Goal: Task Accomplishment & Management: Manage account settings

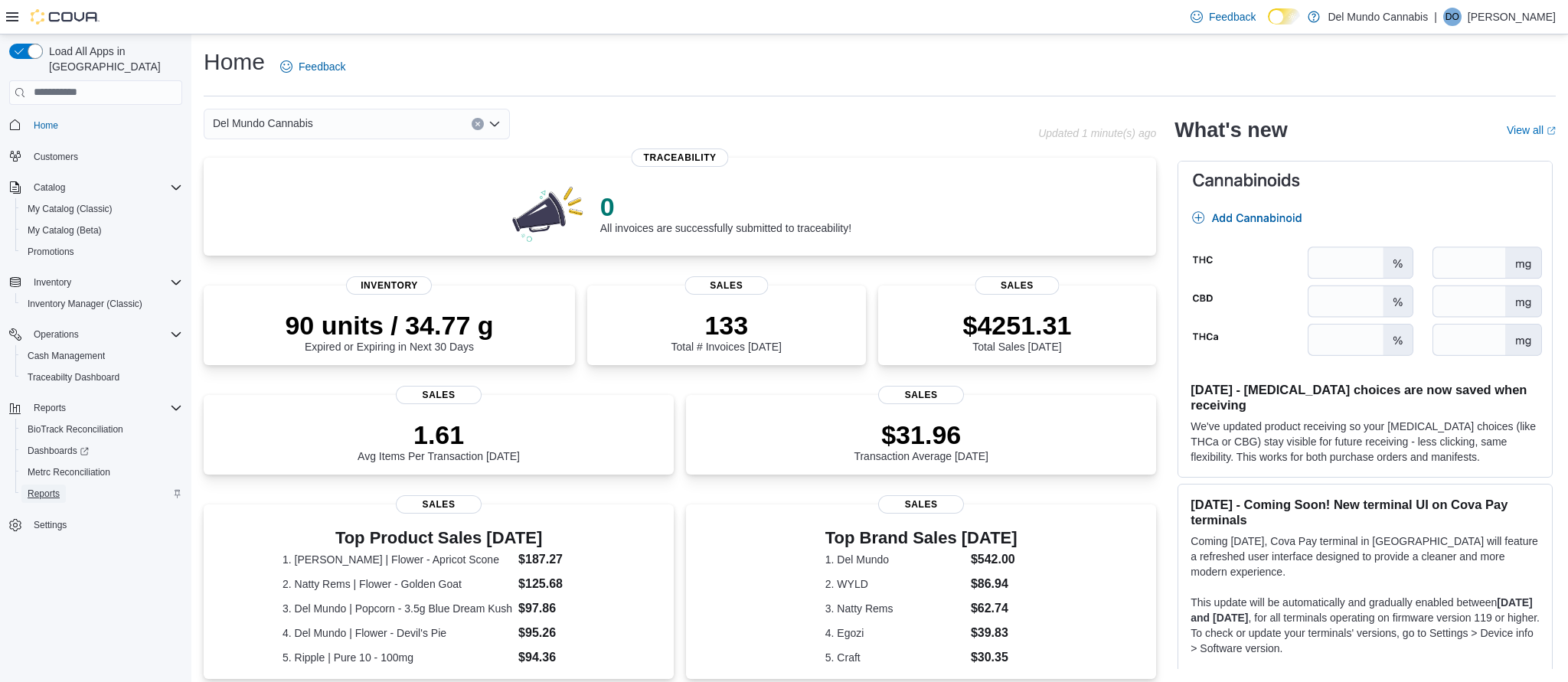
click at [55, 487] on span "Reports" at bounding box center [44, 493] width 32 height 12
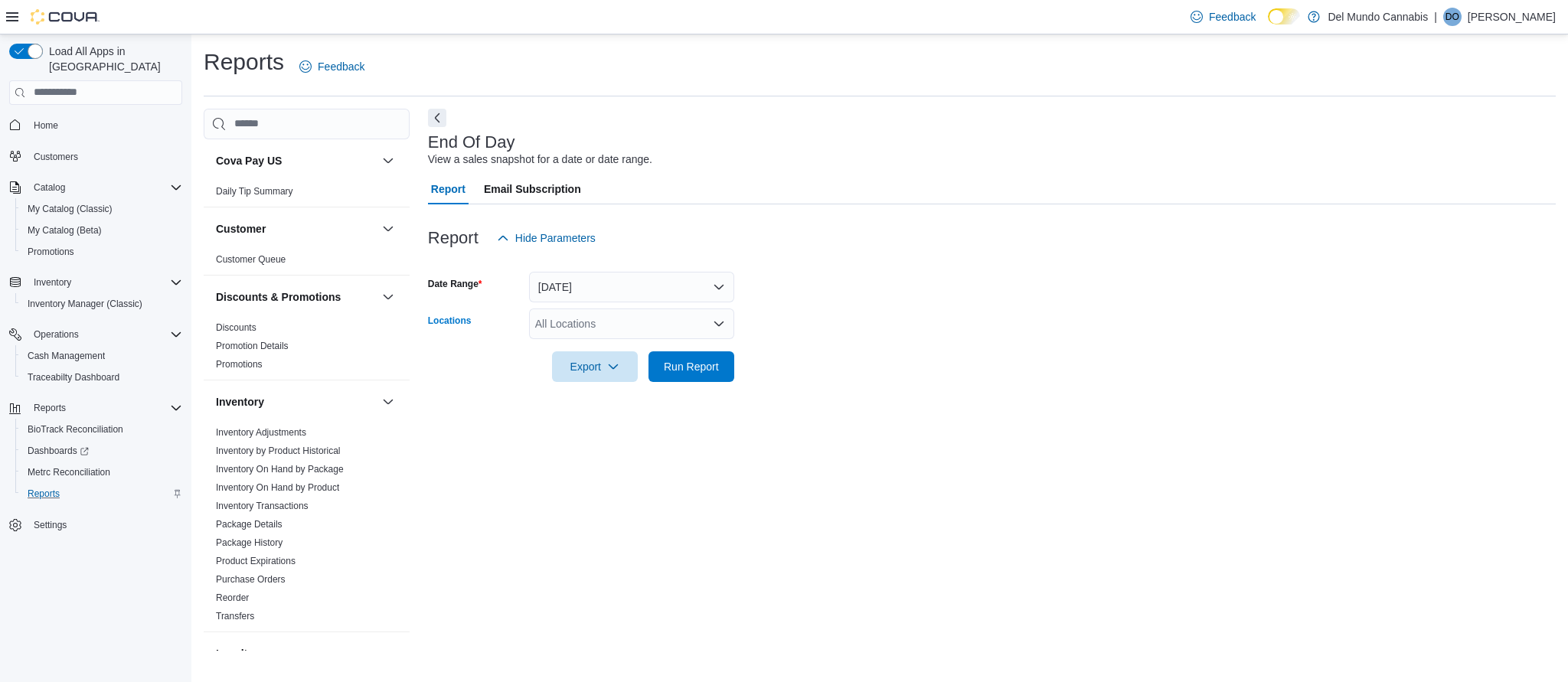
click at [709, 318] on div "All Locations" at bounding box center [632, 323] width 205 height 30
drag, startPoint x: 587, startPoint y: 396, endPoint x: 599, endPoint y: 401, distance: 13.0
click at [587, 396] on span "[STREET_ADDRESS]" at bounding box center [615, 394] width 106 height 15
drag, startPoint x: 671, startPoint y: 454, endPoint x: 668, endPoint y: 434, distance: 20.2
click at [671, 454] on div "End Of Day View a sales snapshot for a date or date range. Report Email Subscri…" at bounding box center [991, 380] width 1128 height 542
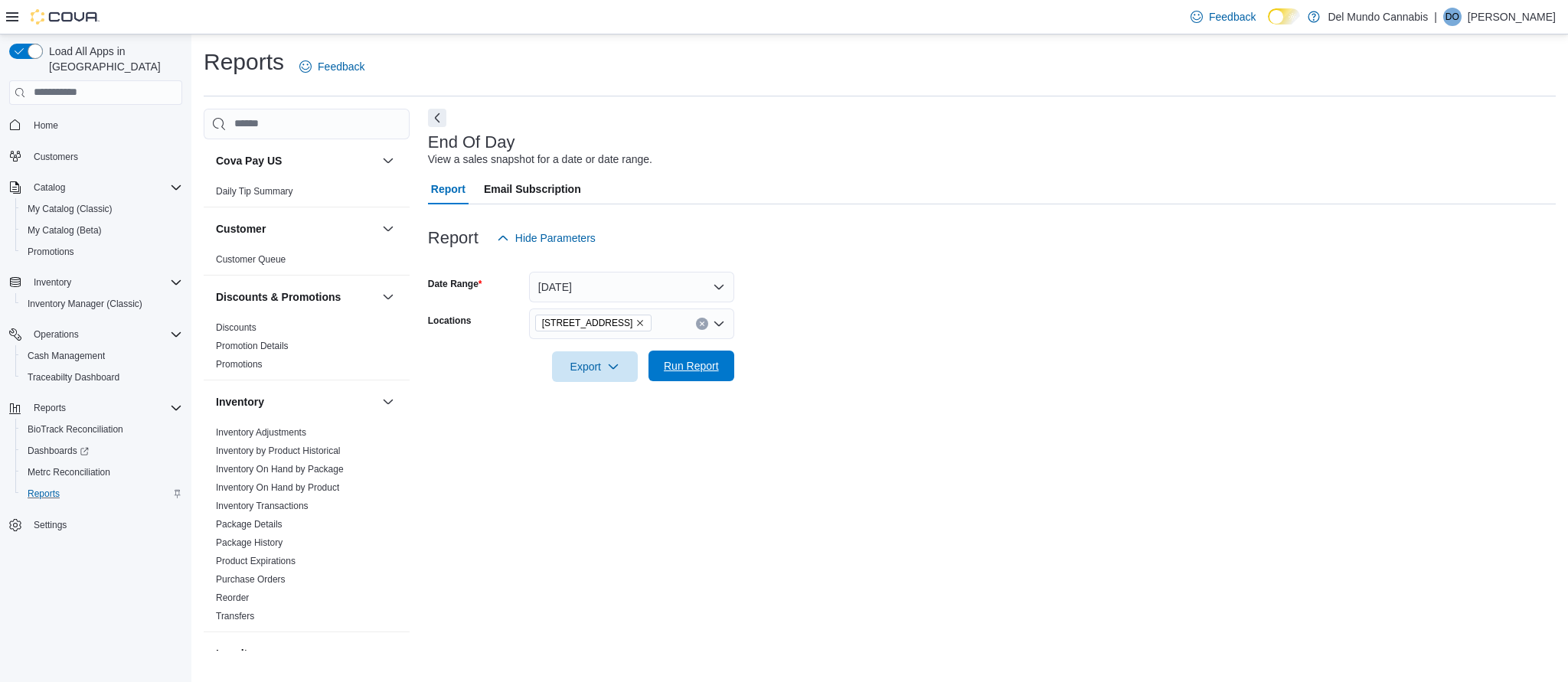
click at [689, 372] on span "Run Report" at bounding box center [691, 365] width 55 height 15
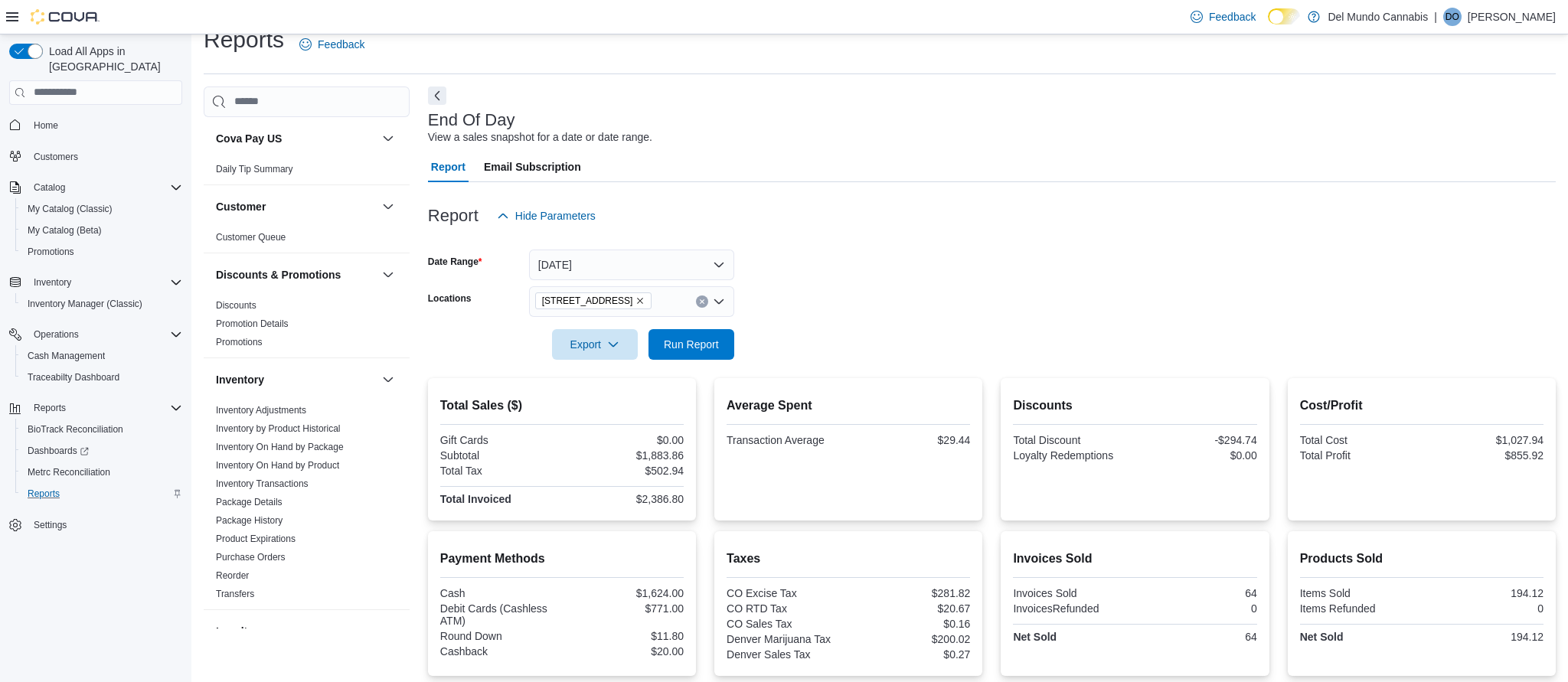
scroll to position [26, 0]
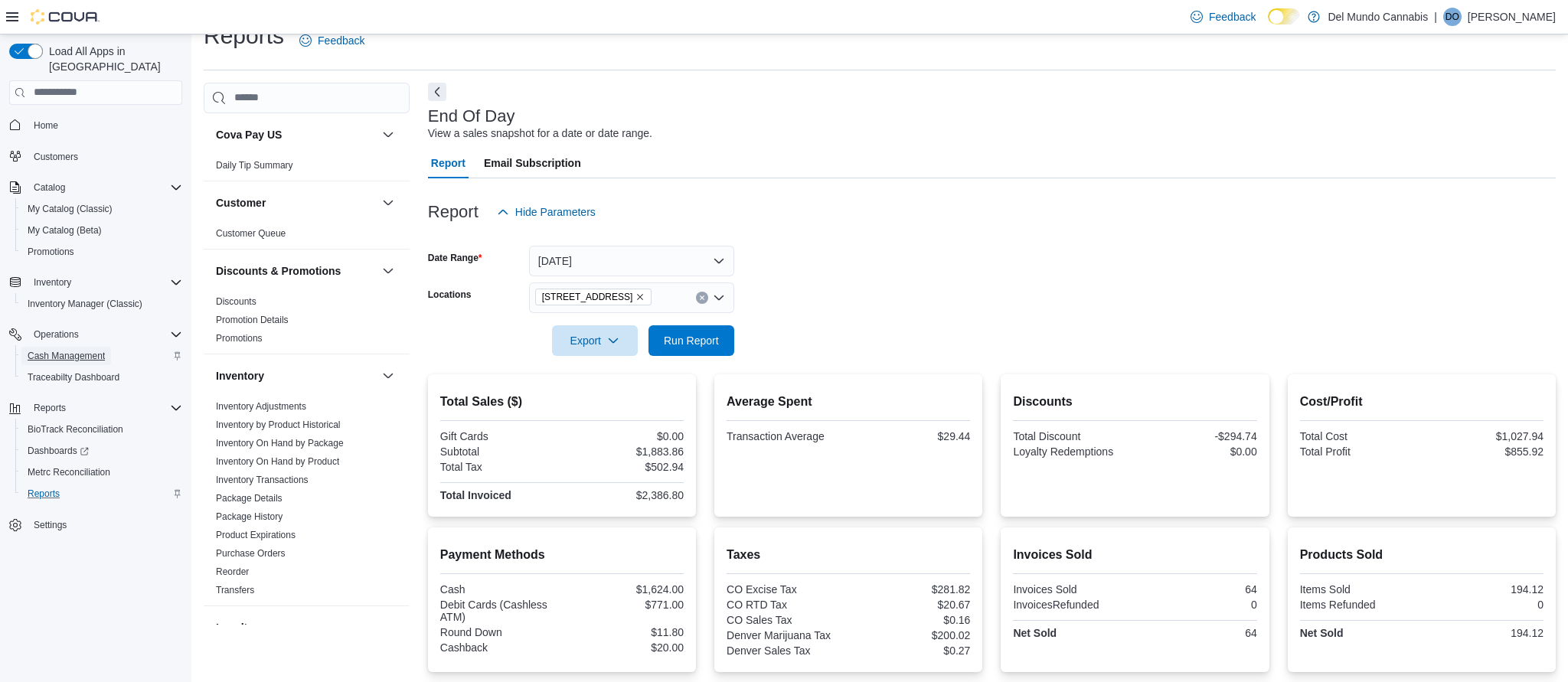
click at [92, 349] on span "Cash Management" at bounding box center [66, 355] width 77 height 12
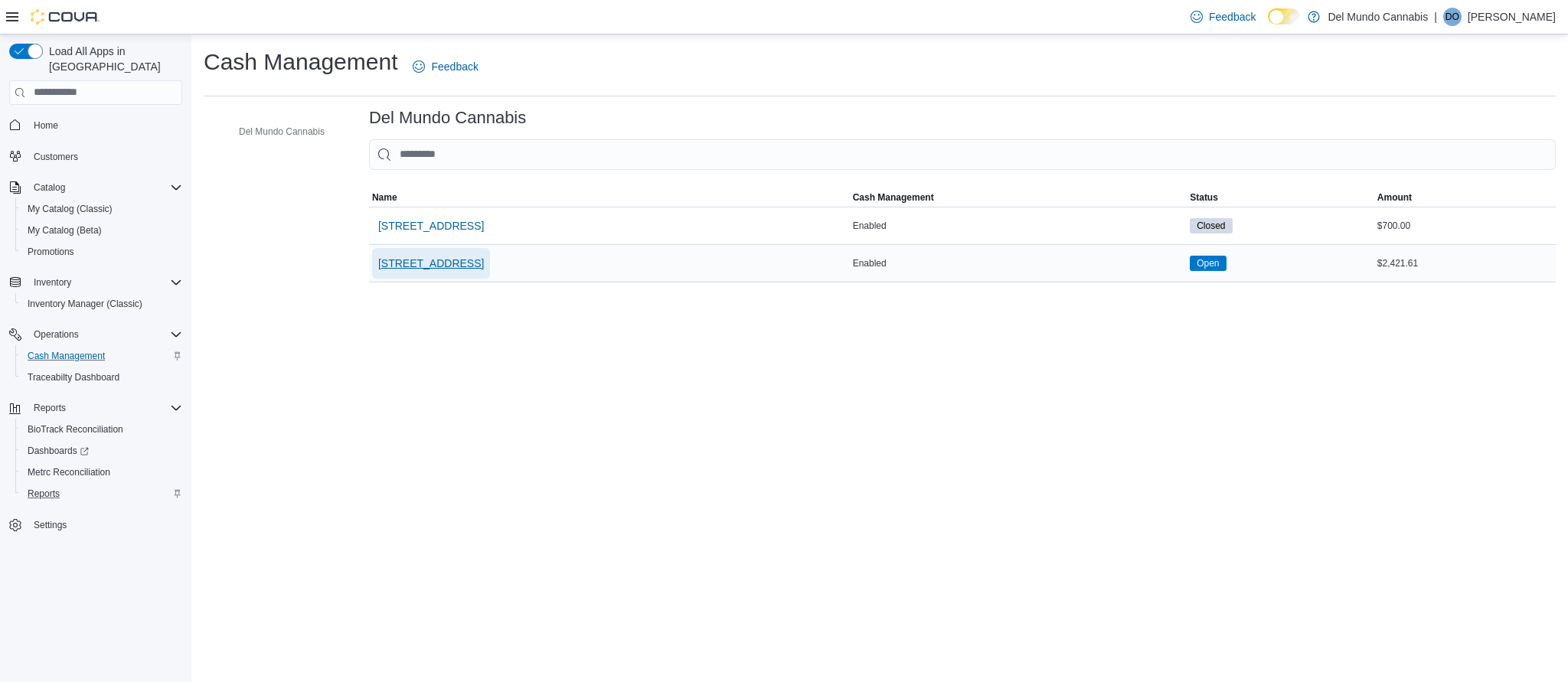
click at [456, 260] on span "[STREET_ADDRESS]" at bounding box center [431, 263] width 106 height 15
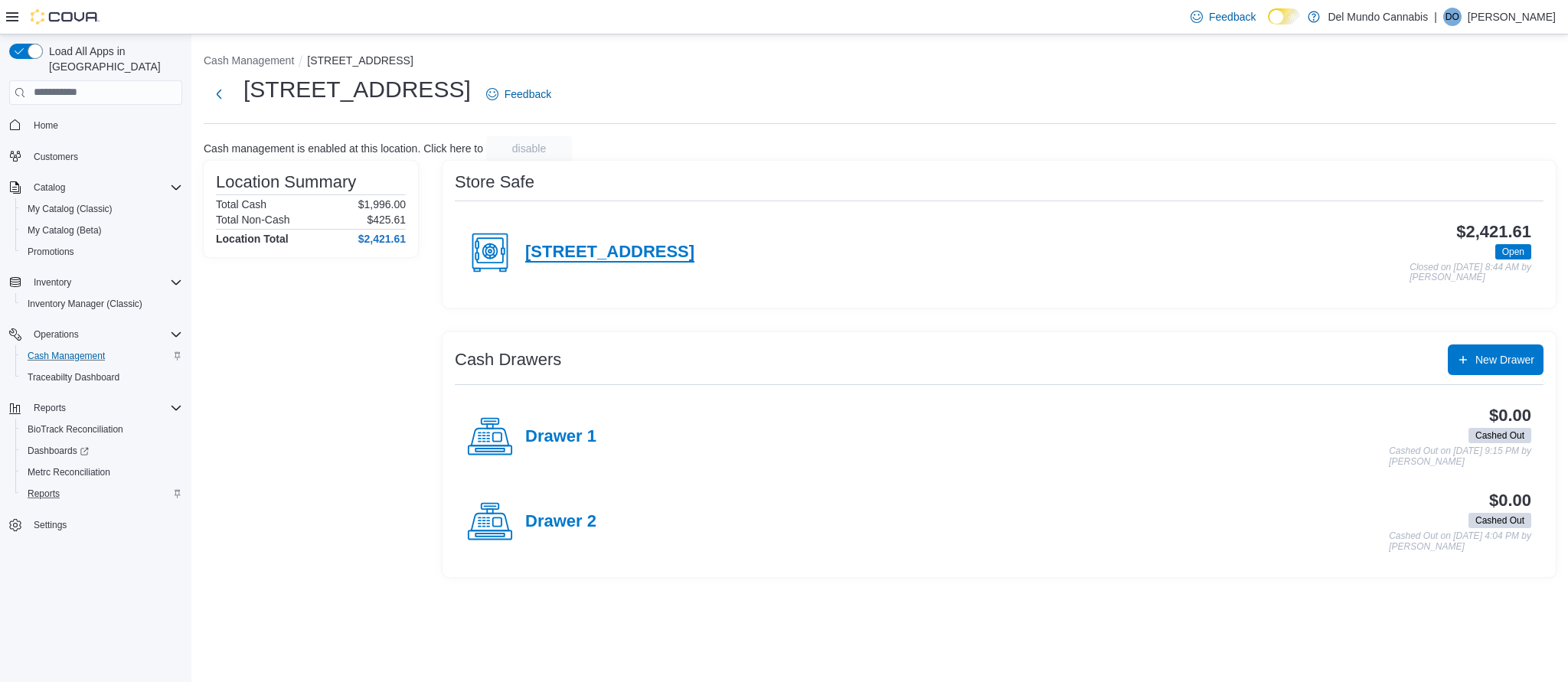
click at [617, 247] on h4 "[STREET_ADDRESS]" at bounding box center [610, 252] width 169 height 20
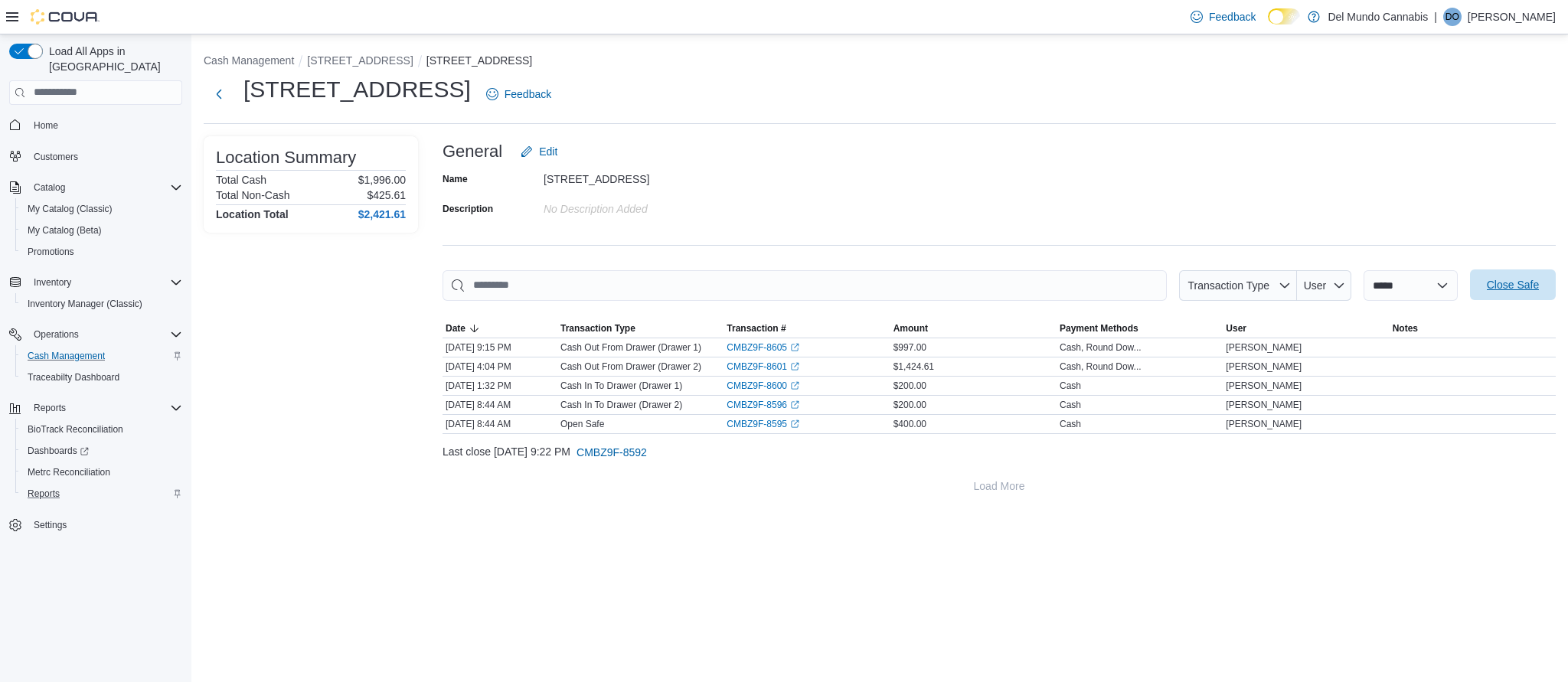
click at [1515, 283] on span "Close Safe" at bounding box center [1512, 284] width 52 height 15
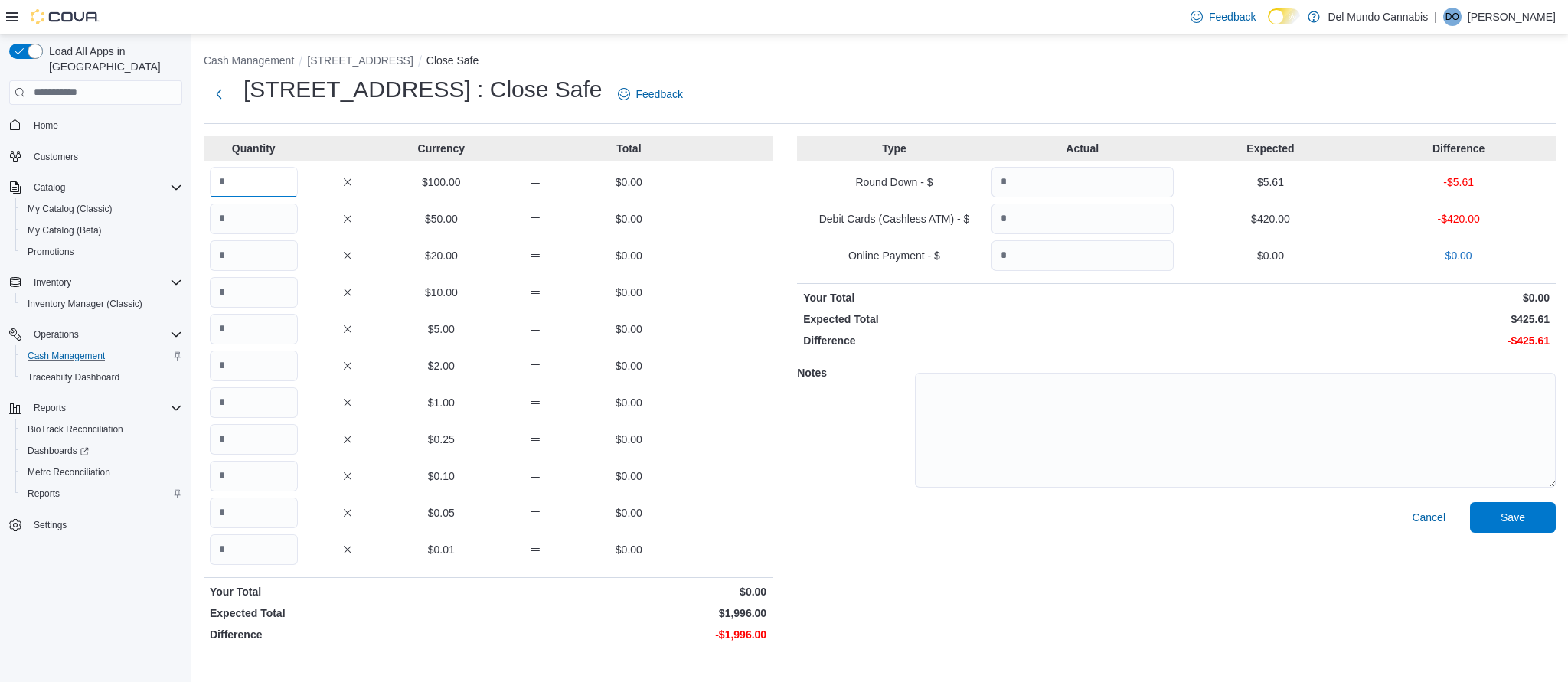
click at [251, 182] on input "Quantity" at bounding box center [253, 182] width 88 height 30
type input "*"
click at [254, 216] on input "Quantity" at bounding box center [253, 219] width 88 height 30
type input "*"
type input "**"
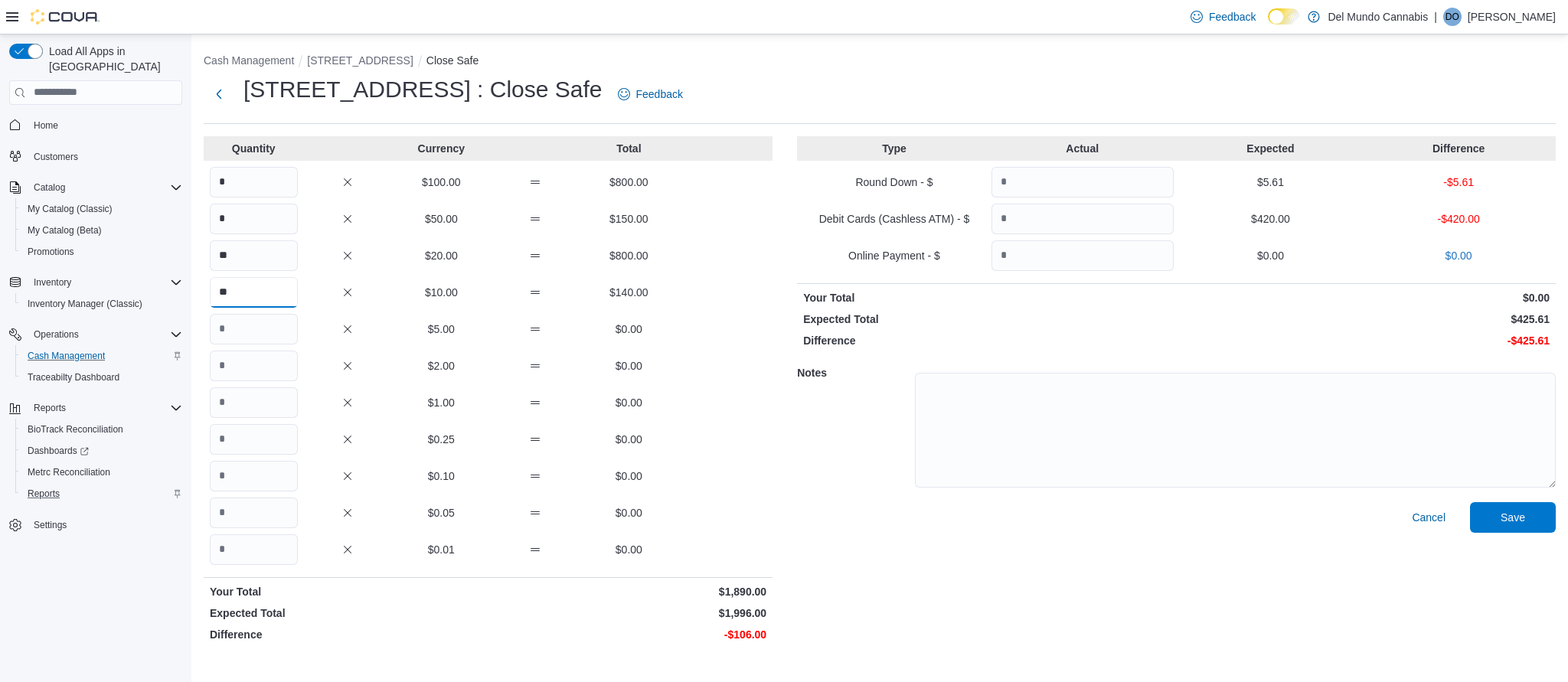
type input "**"
click at [1061, 184] on input "Quantity" at bounding box center [1082, 182] width 182 height 30
type input "*****"
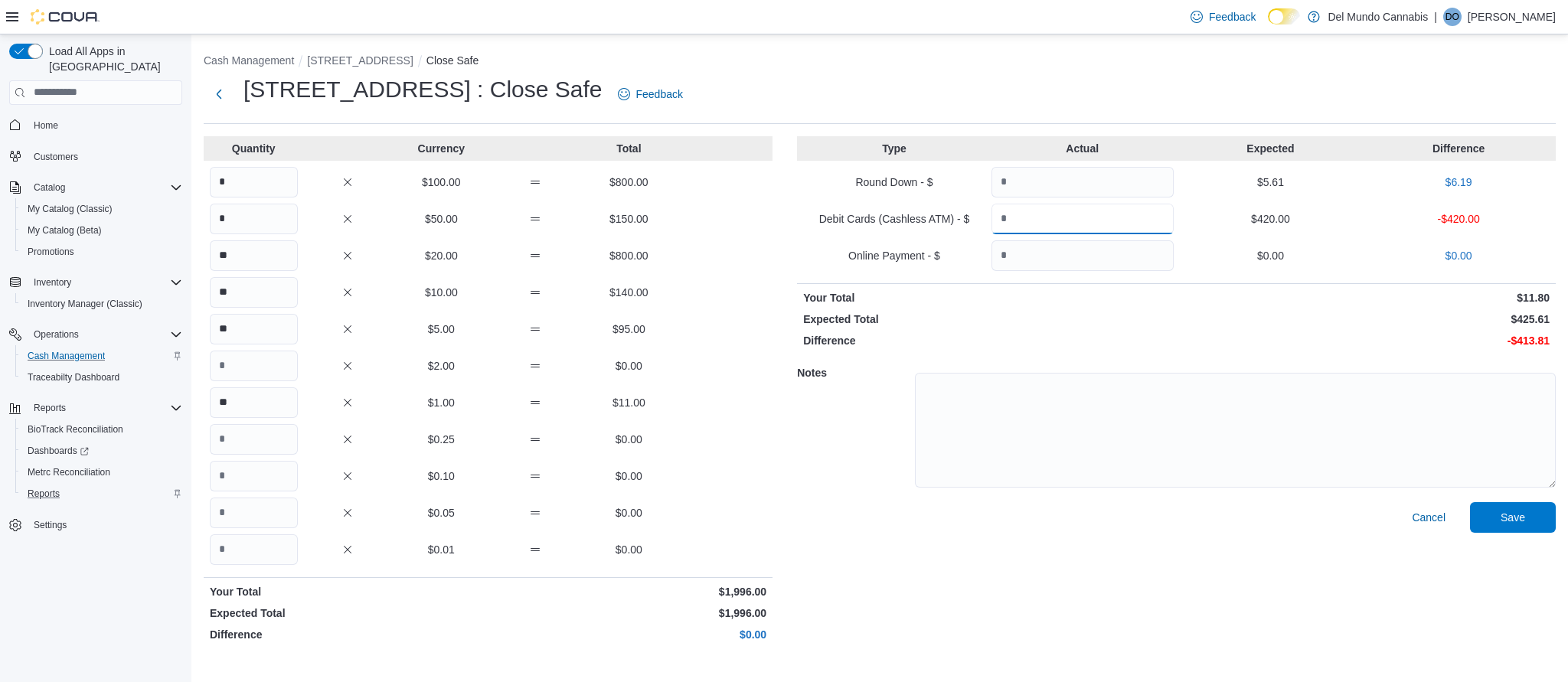
click at [1050, 212] on input "Quantity" at bounding box center [1082, 219] width 182 height 30
type input "***"
click at [1233, 299] on p "$791.80" at bounding box center [1365, 297] width 370 height 15
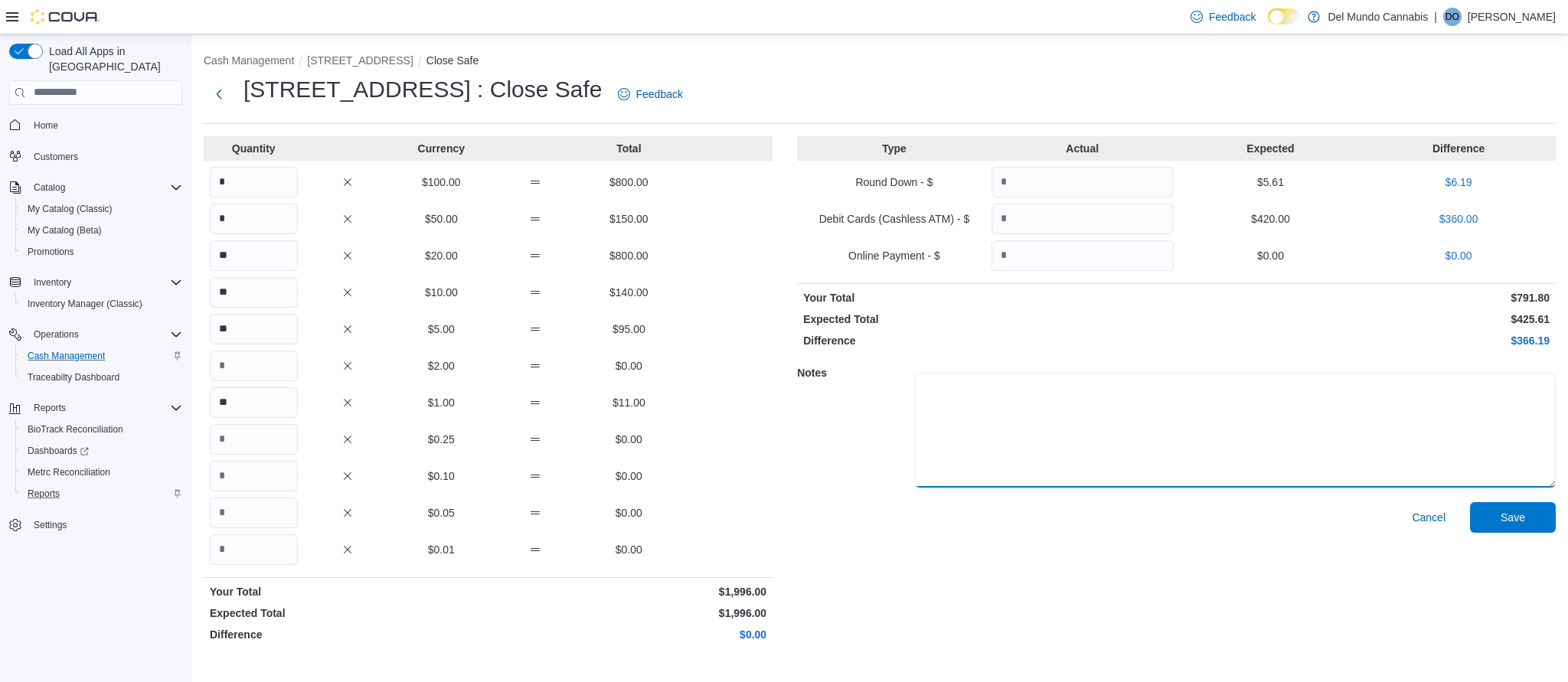
click at [929, 384] on textarea at bounding box center [1235, 430] width 641 height 115
type textarea "**********"
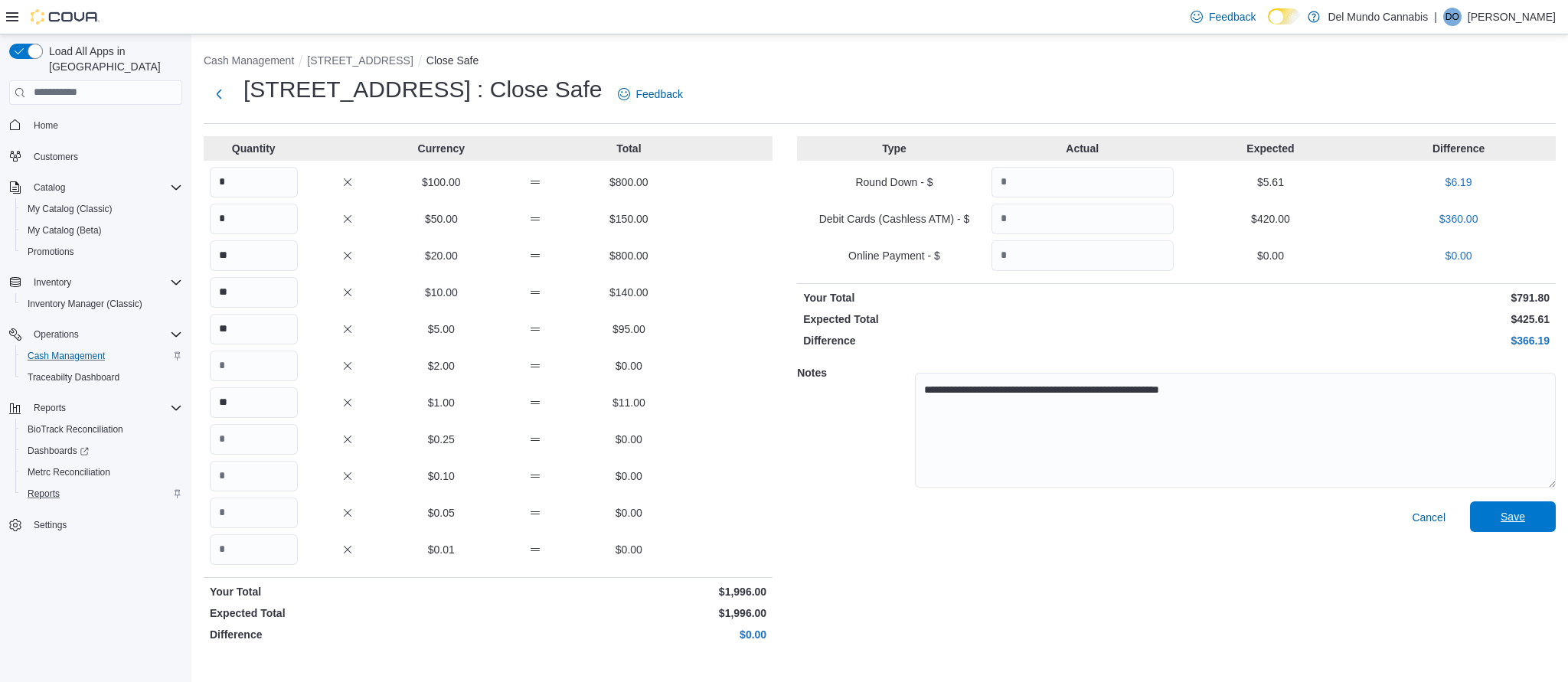
click at [1519, 521] on span "Save" at bounding box center [1513, 516] width 25 height 15
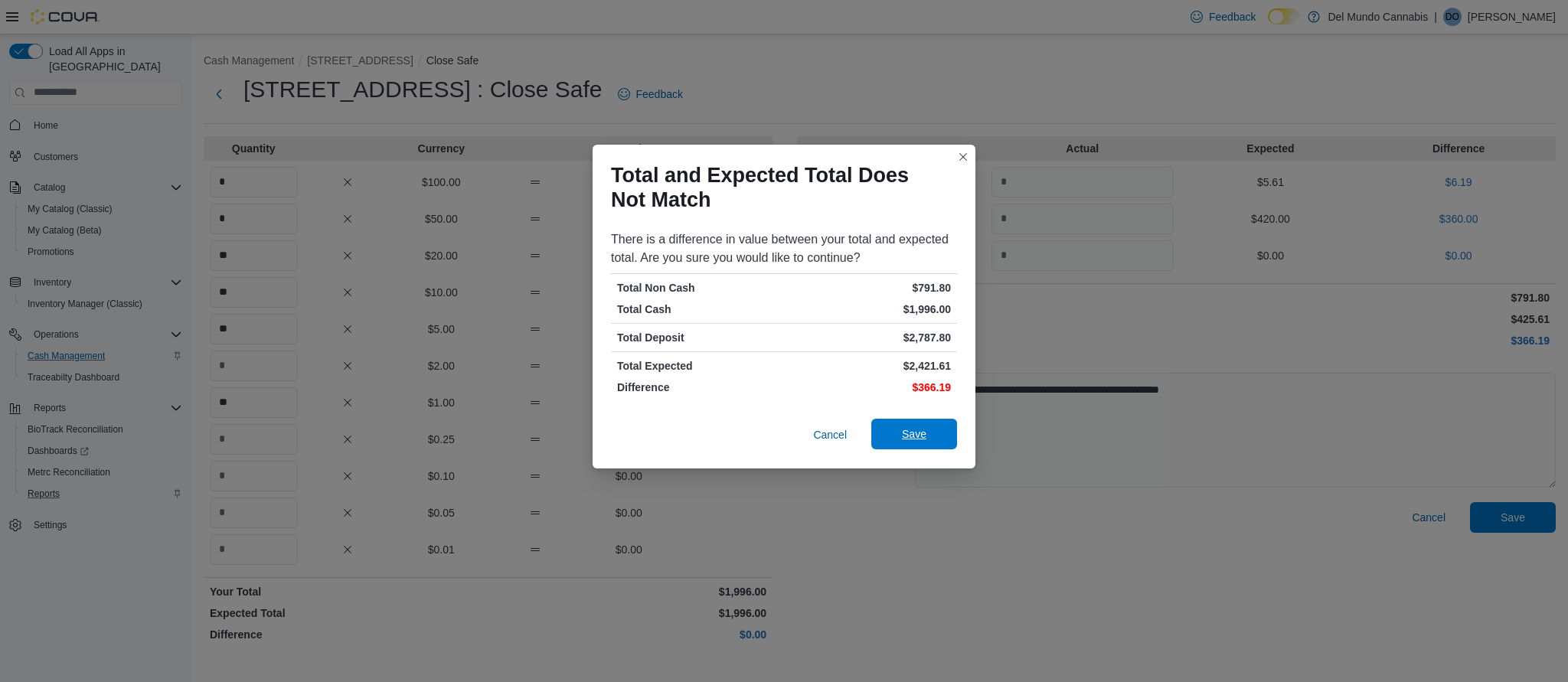
click at [913, 428] on span "Save" at bounding box center [914, 434] width 25 height 15
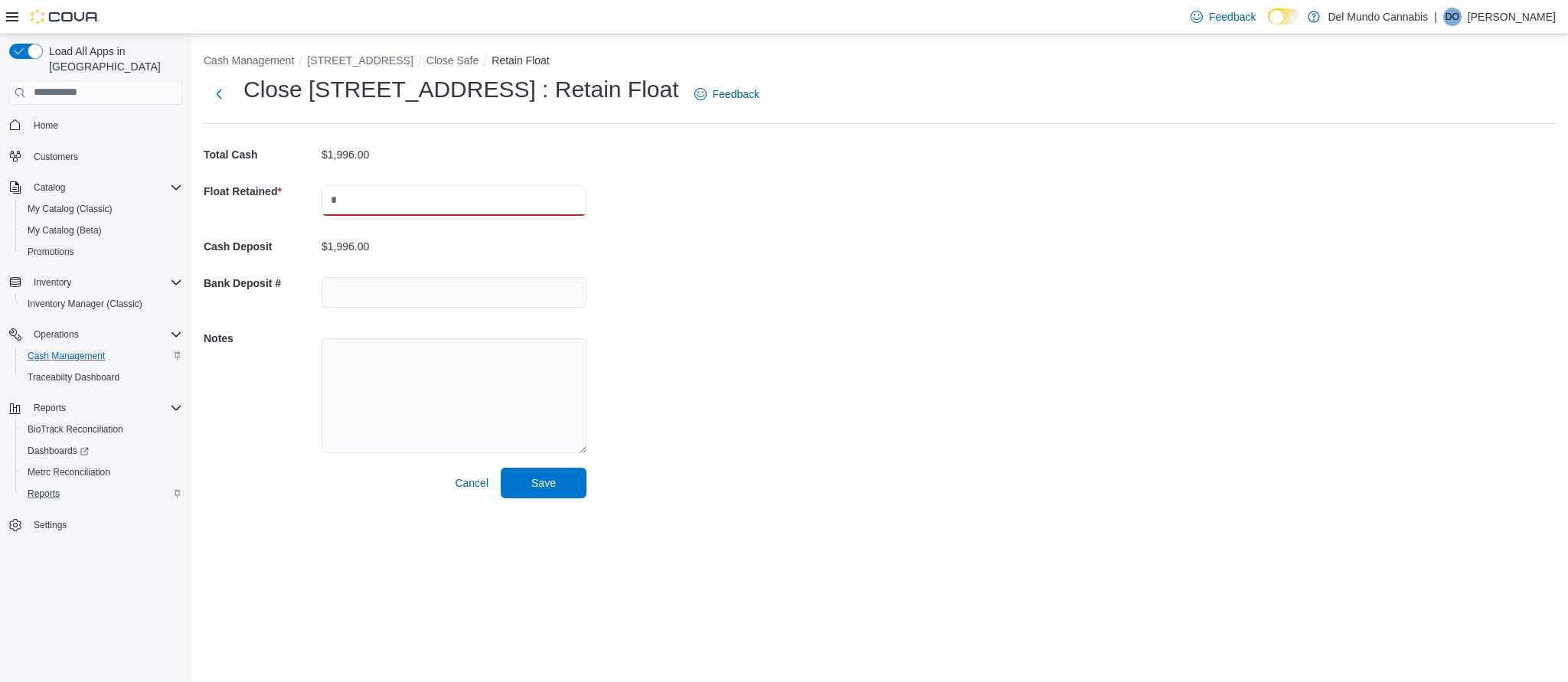
click at [372, 199] on input "text" at bounding box center [454, 201] width 265 height 30
type input "***"
click at [791, 224] on div "Cash Management [STREET_ADDRESS] Close Safe Retain Float Close [STREET_ADDRESS]…" at bounding box center [879, 272] width 1377 height 476
click at [526, 485] on span "Save" at bounding box center [543, 482] width 68 height 30
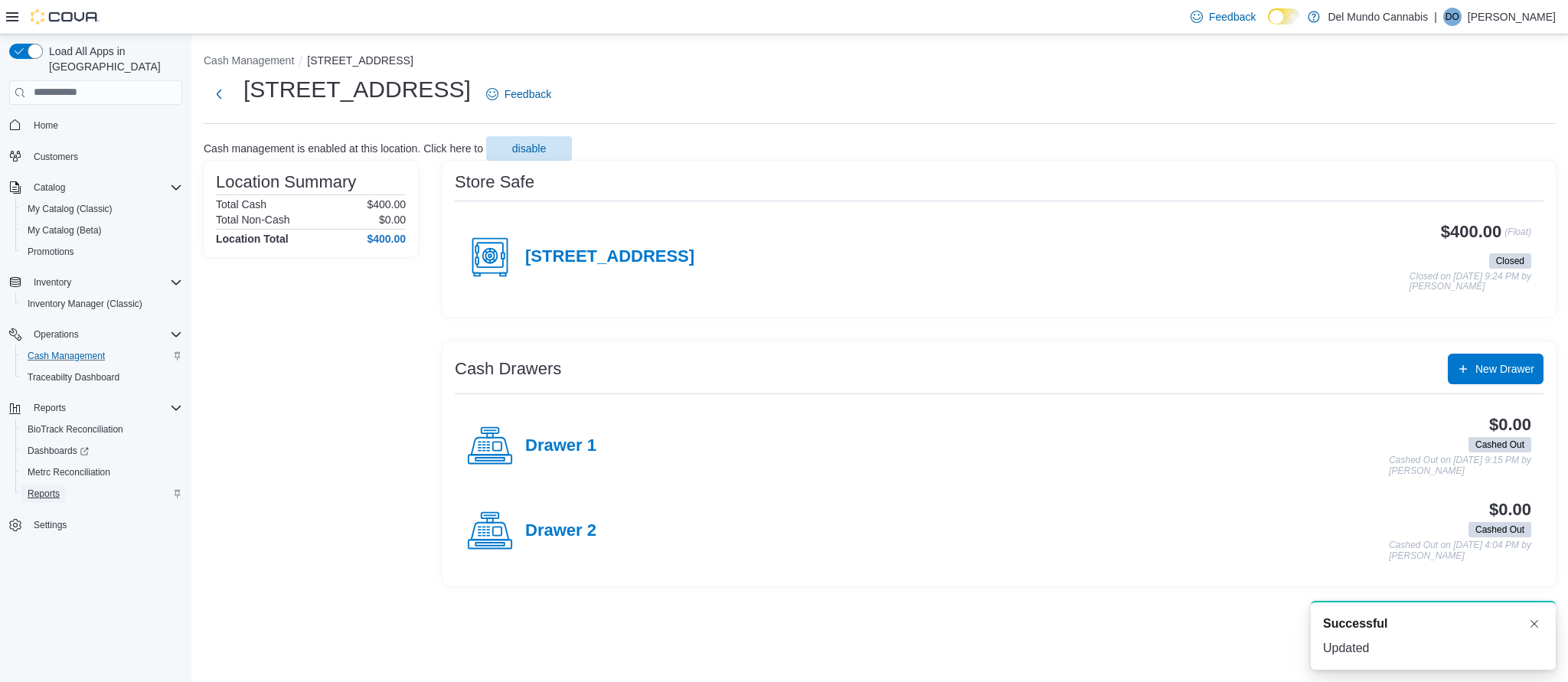
click at [40, 487] on span "Reports" at bounding box center [44, 493] width 32 height 12
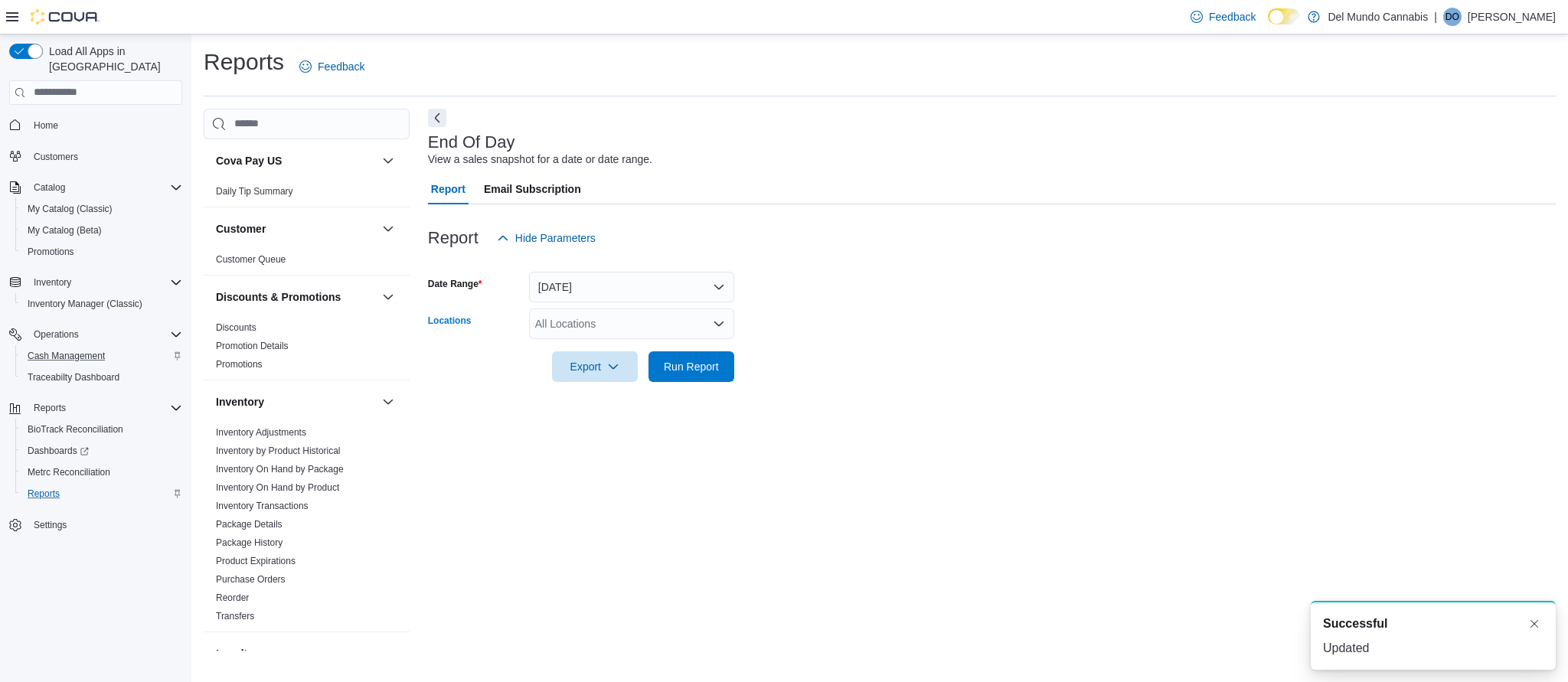
click at [699, 328] on div "All Locations" at bounding box center [632, 323] width 205 height 30
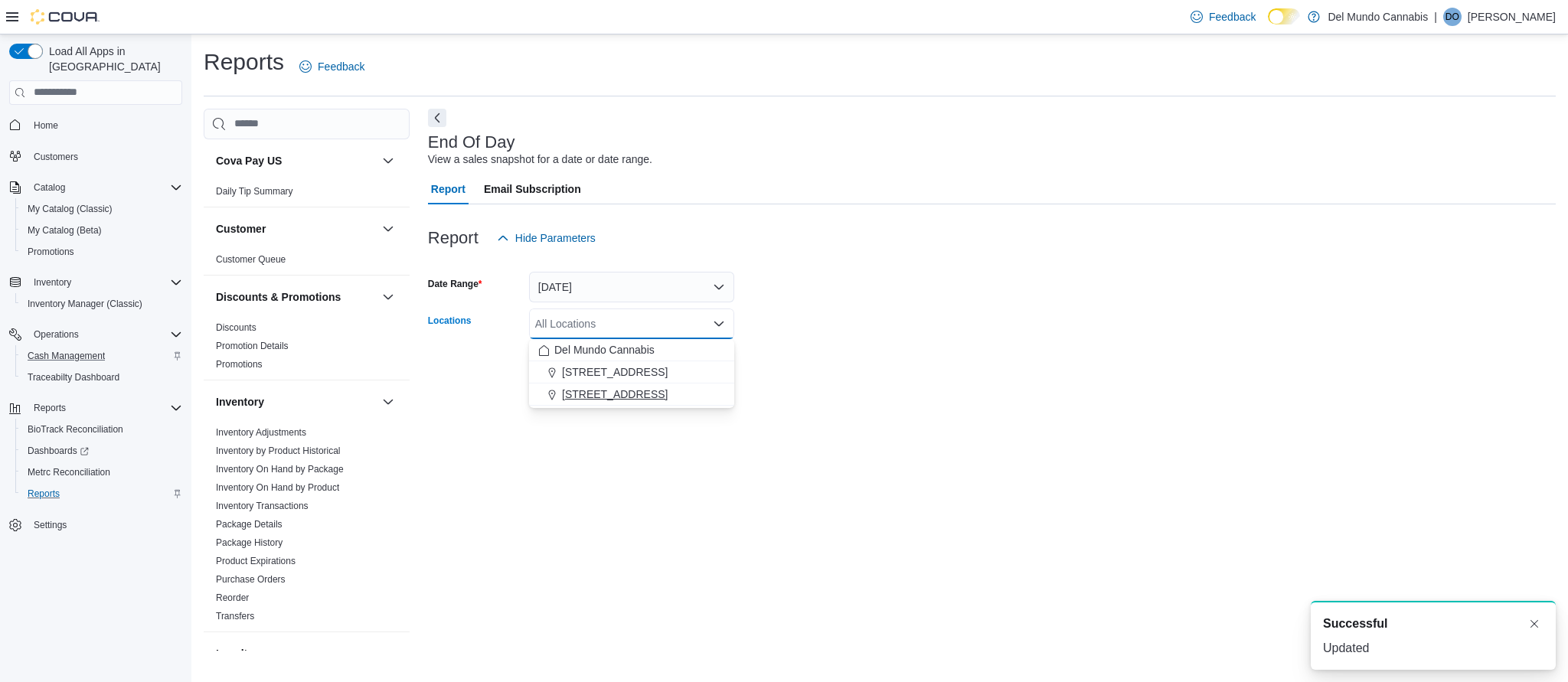
click at [626, 391] on span "[STREET_ADDRESS]" at bounding box center [615, 394] width 106 height 15
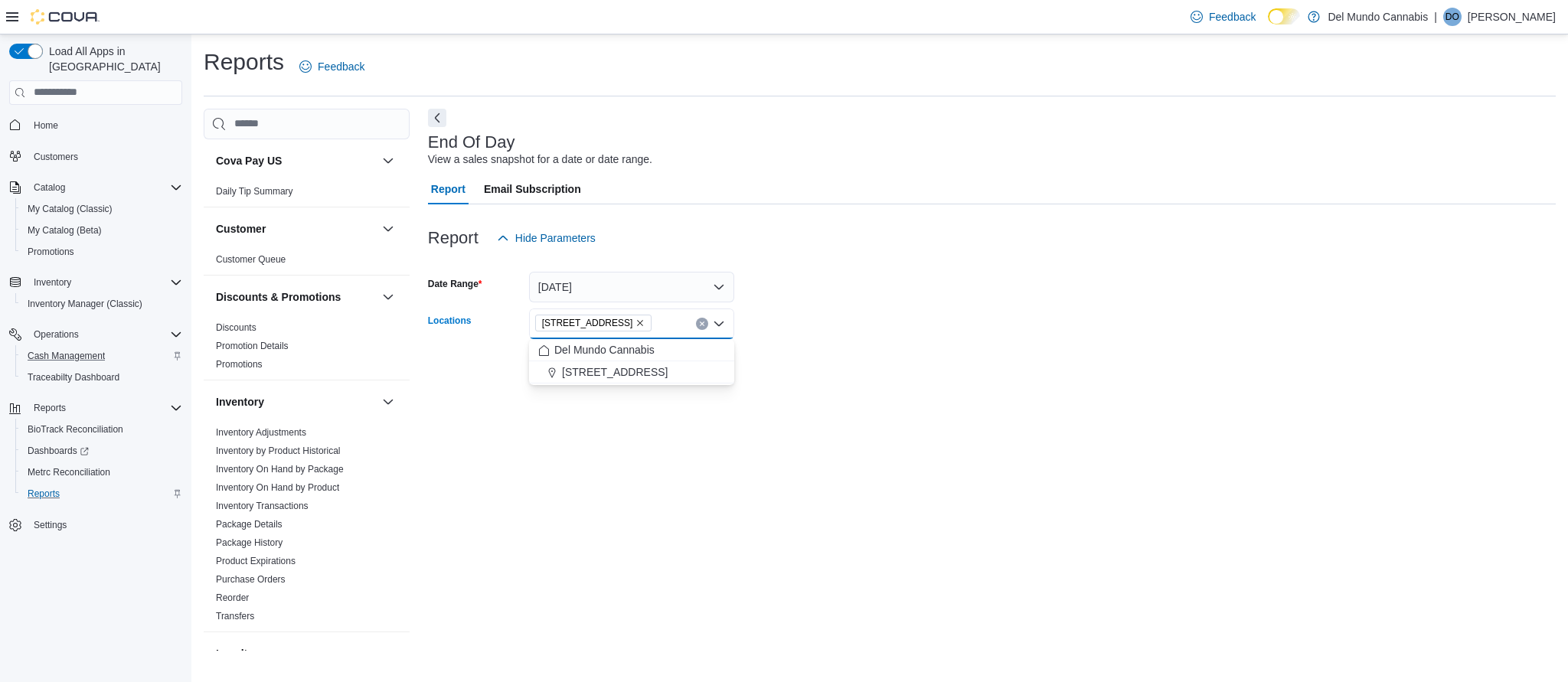
click at [647, 409] on div "End Of Day View a sales snapshot for a date or date range. Report Email Subscri…" at bounding box center [991, 380] width 1128 height 542
click at [684, 362] on span "Run Report" at bounding box center [691, 365] width 55 height 15
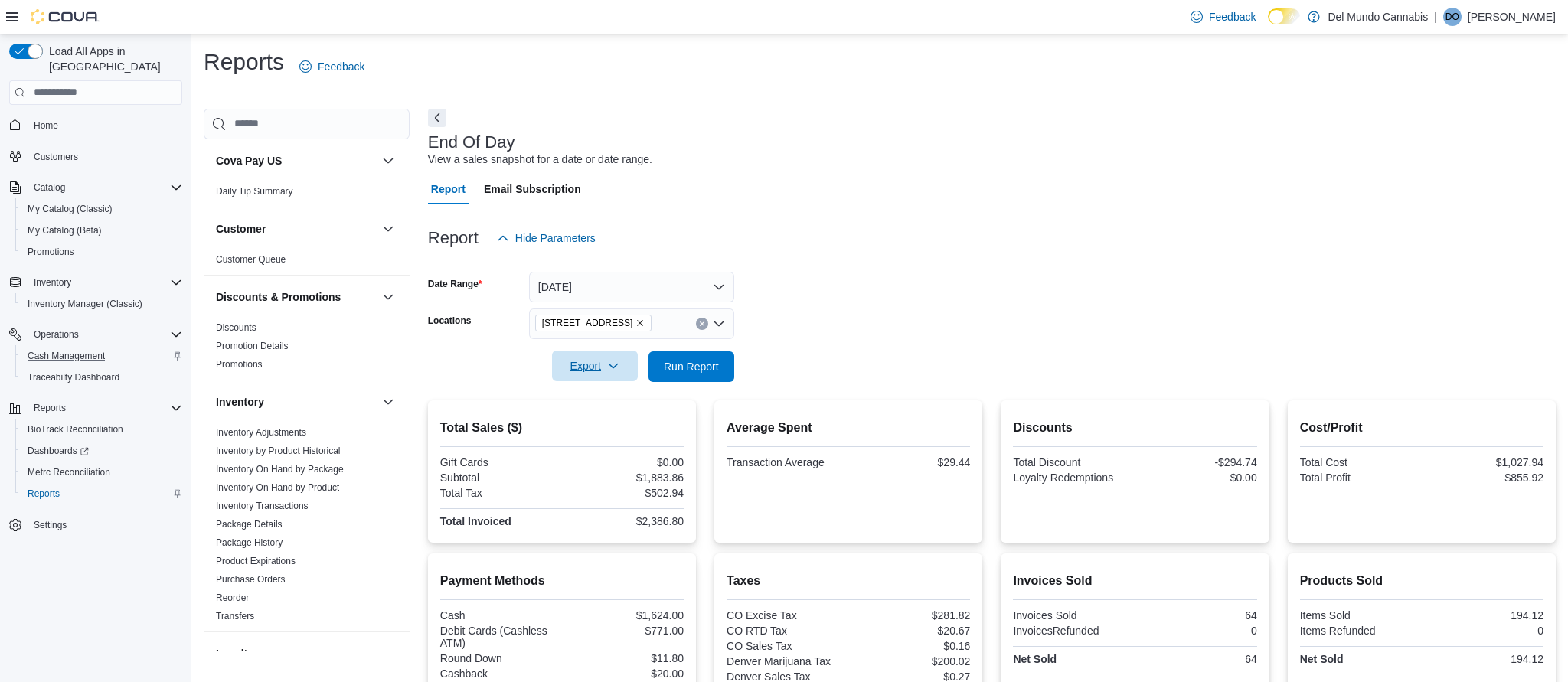
click at [586, 357] on span "Export" at bounding box center [595, 365] width 68 height 30
click at [612, 427] on span "Export to Pdf" at bounding box center [596, 427] width 69 height 12
click at [1521, 18] on p "[PERSON_NAME]" at bounding box center [1511, 17] width 88 height 18
click at [1471, 158] on button "Sign Out" at bounding box center [1479, 149] width 141 height 25
